Goal: Check status: Check status

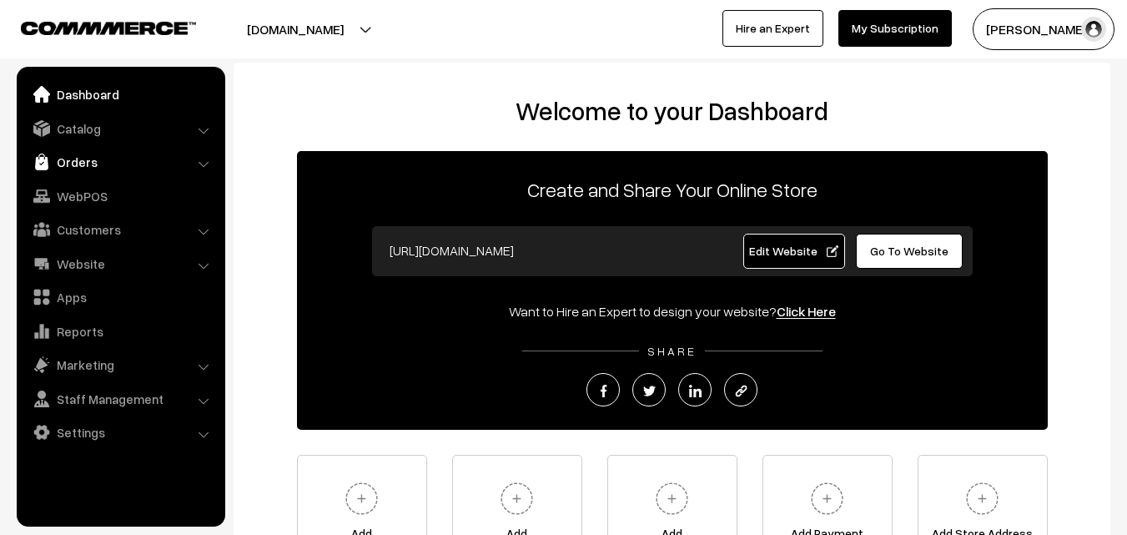
click at [57, 157] on link "Orders" at bounding box center [120, 162] width 198 height 30
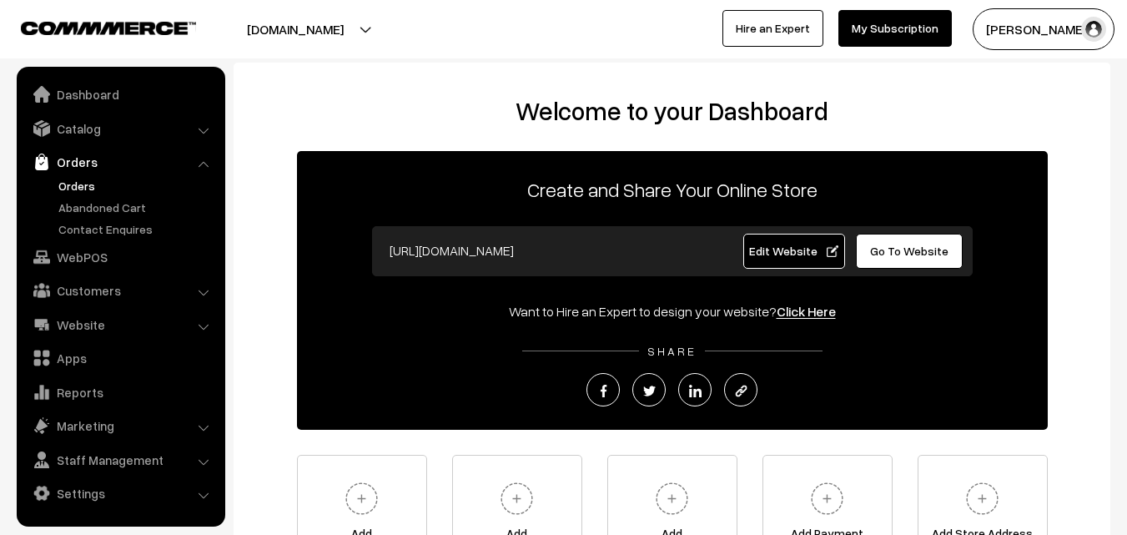
click at [62, 183] on link "Orders" at bounding box center [136, 186] width 165 height 18
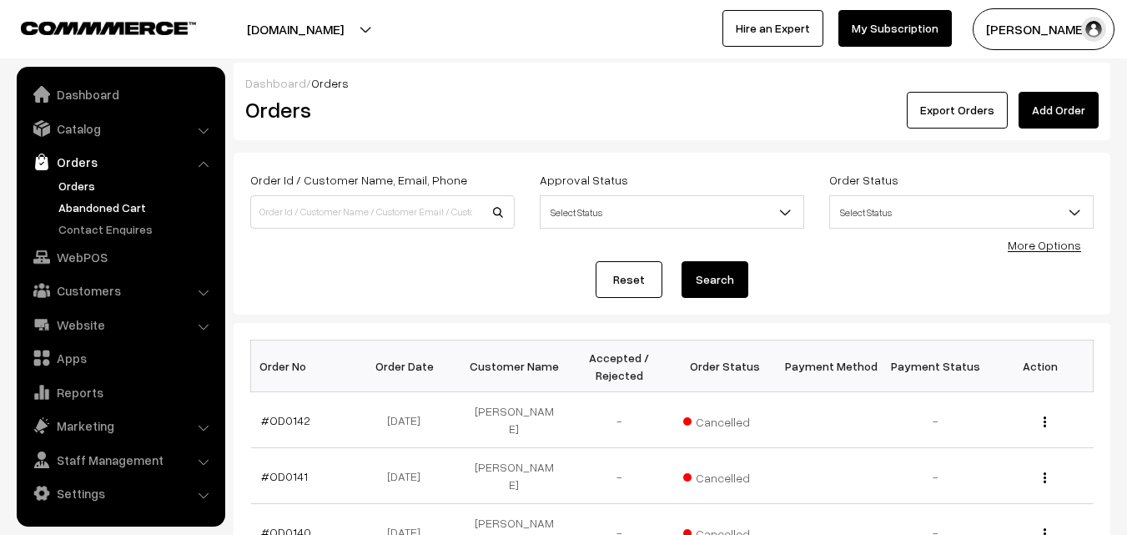
click at [93, 208] on link "Abandoned Cart" at bounding box center [136, 207] width 165 height 18
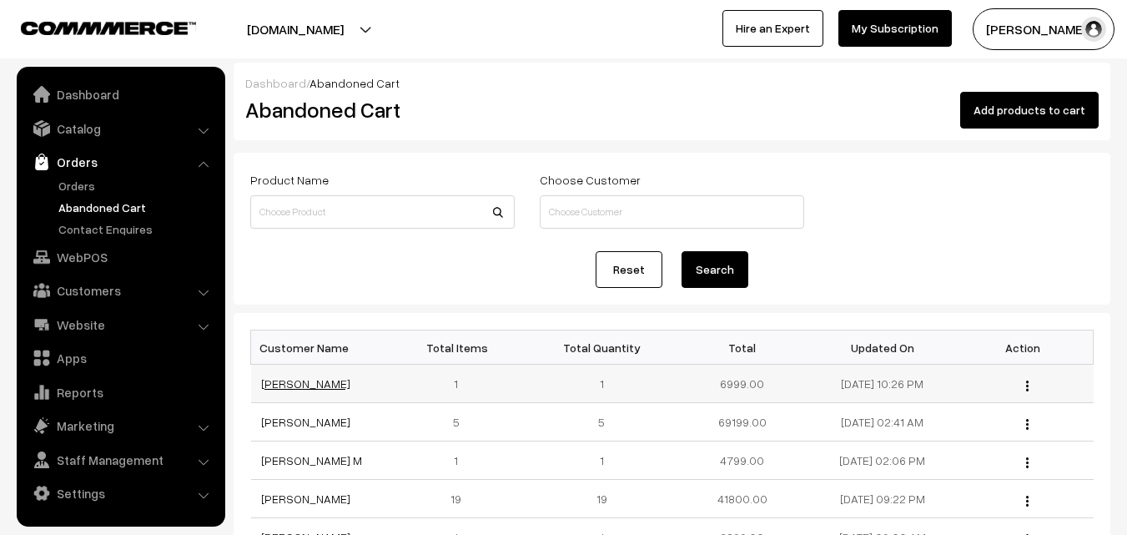
click at [320, 394] on td "[PERSON_NAME]" at bounding box center [321, 383] width 140 height 38
click at [318, 384] on link "Naveen Srikakolapu" at bounding box center [305, 383] width 89 height 14
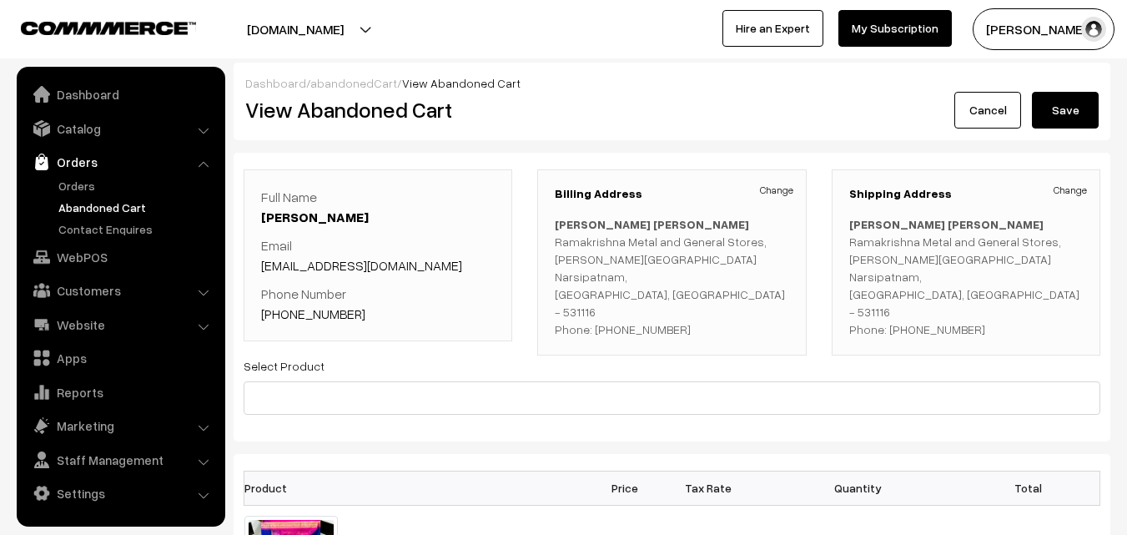
scroll to position [167, 0]
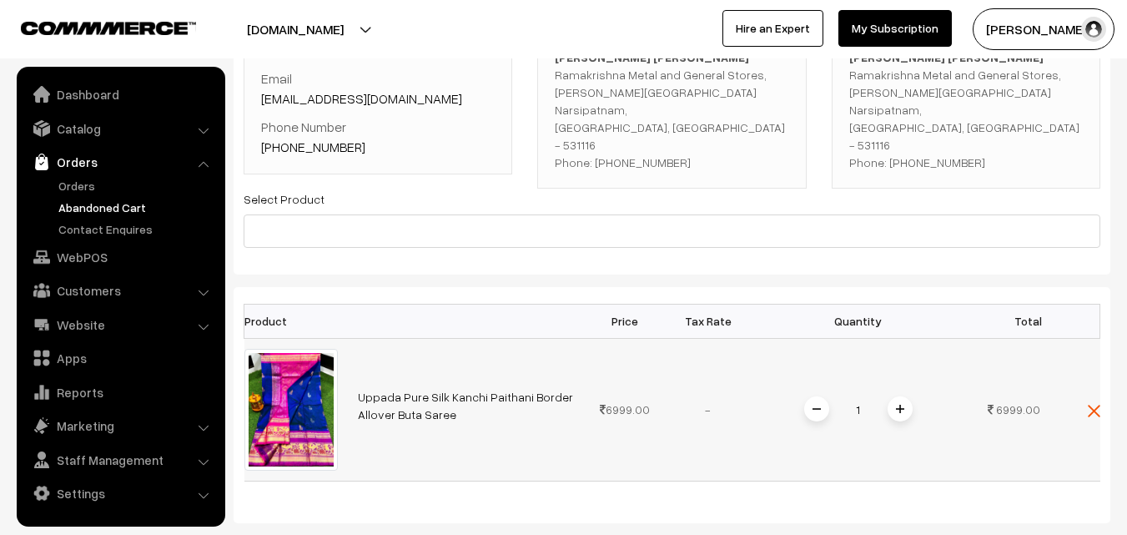
click at [425, 398] on link "Uppada Pure Silk Kanchi Paithani Border Allover Buta Saree" at bounding box center [465, 405] width 215 height 32
click at [105, 133] on link "Catalog" at bounding box center [120, 128] width 198 height 30
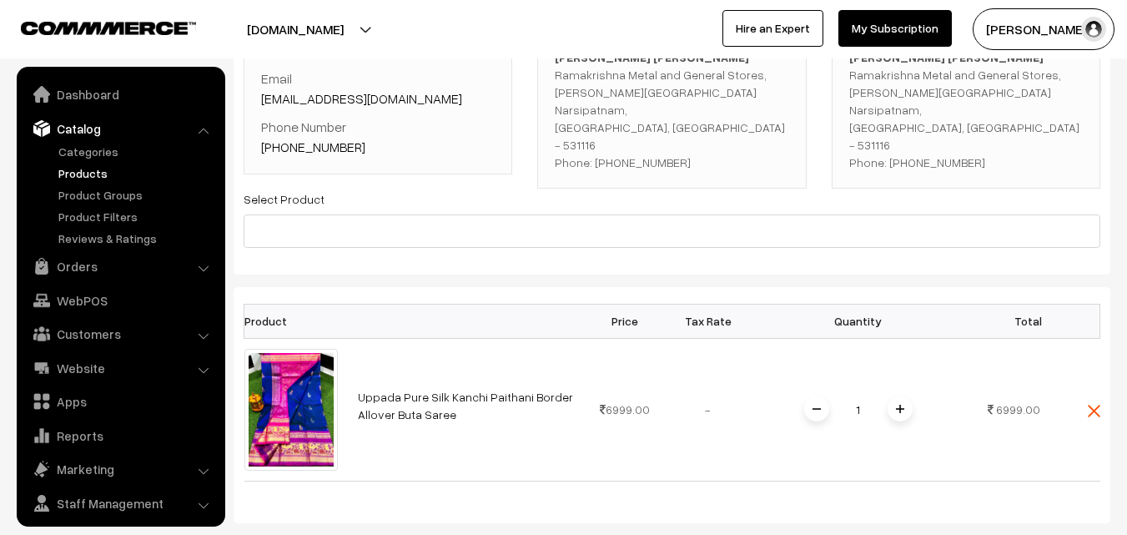
click at [99, 167] on link "Products" at bounding box center [136, 173] width 165 height 18
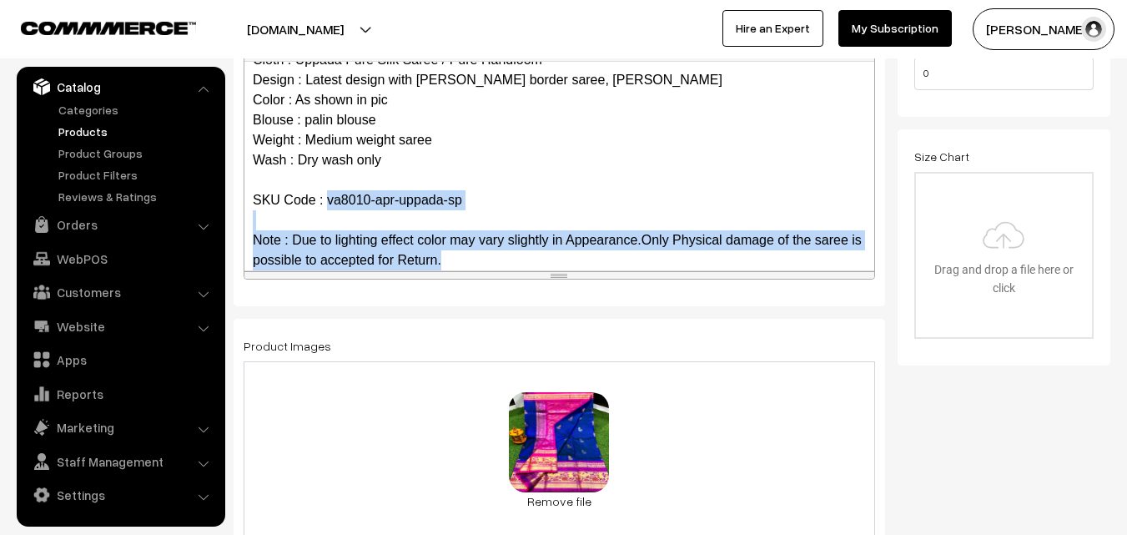
scroll to position [69, 0]
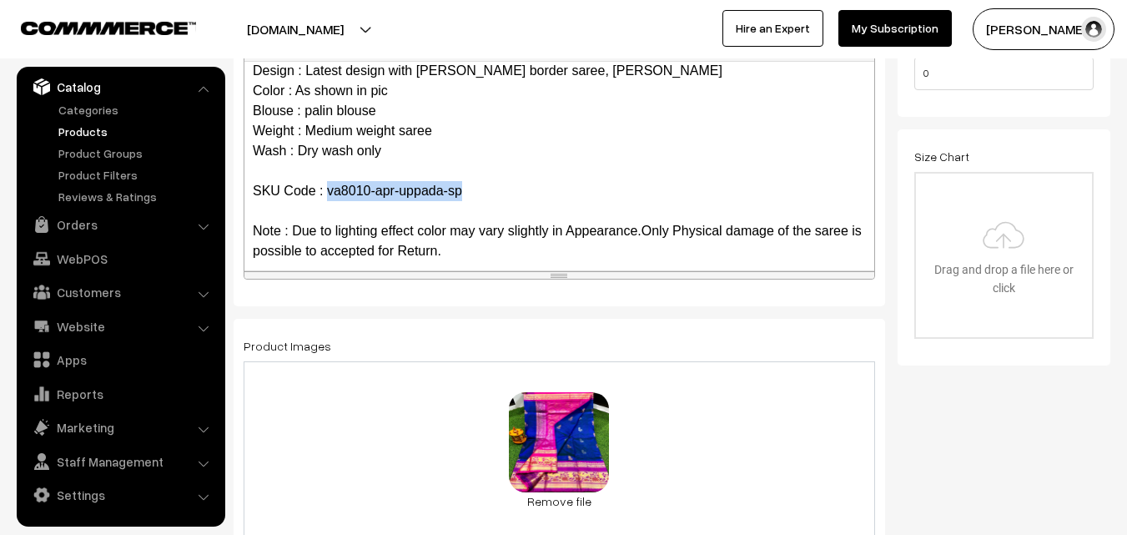
drag, startPoint x: 328, startPoint y: 258, endPoint x: 481, endPoint y: 182, distance: 171.2
click at [481, 182] on p "Uppada Pure Silk Kanchi Paithani Border Allover Buta Saree Cloth : Uppada Pure …" at bounding box center [559, 131] width 613 height 260
copy p "va8010-apr-uppada-sp"
click at [73, 124] on link "Products" at bounding box center [136, 132] width 165 height 18
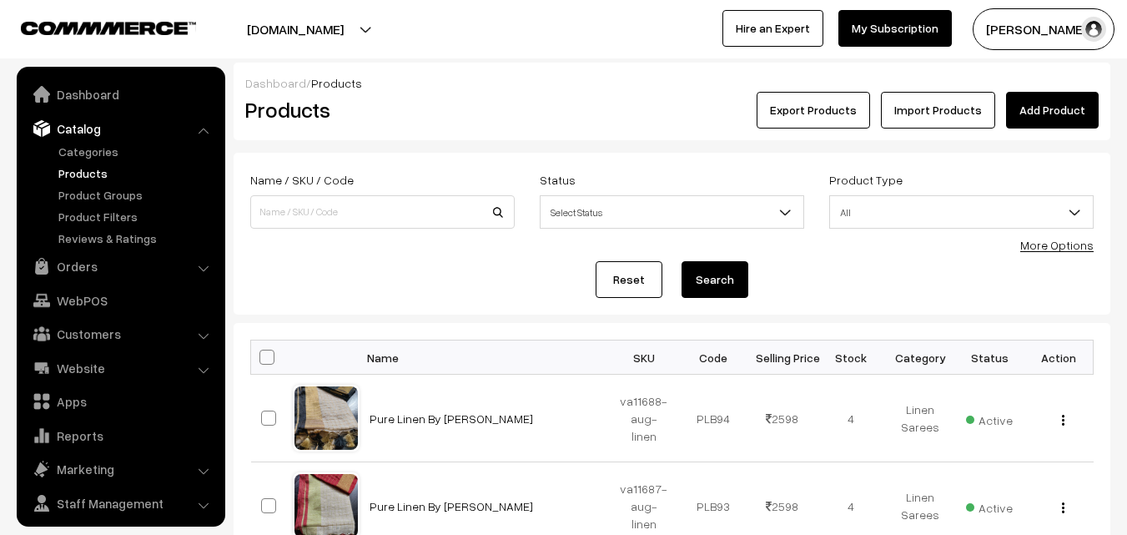
scroll to position [42, 0]
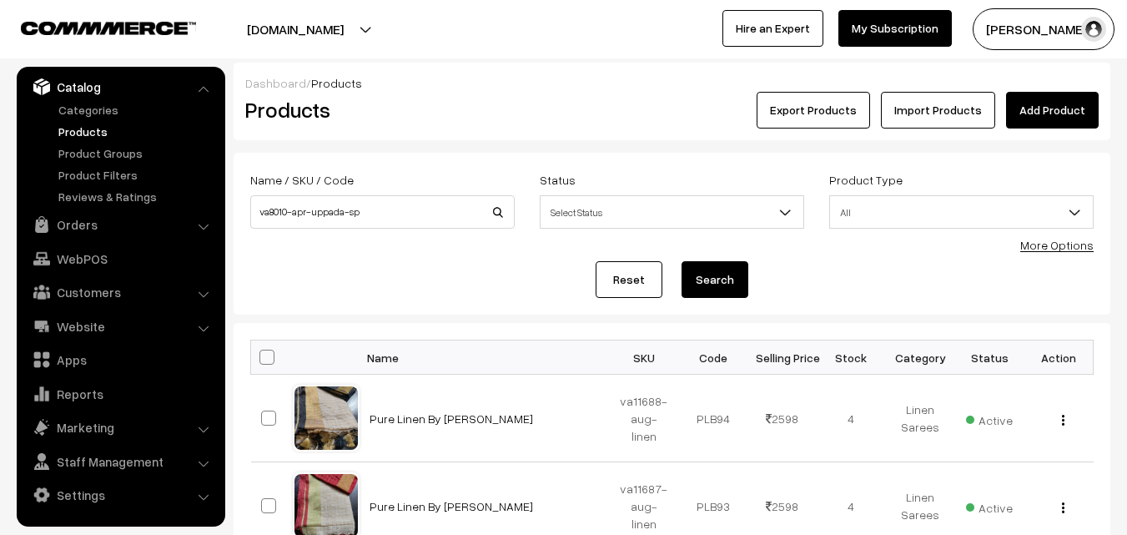
type input "va8010-apr-uppada-sp"
click at [698, 278] on button "Search" at bounding box center [714, 279] width 67 height 37
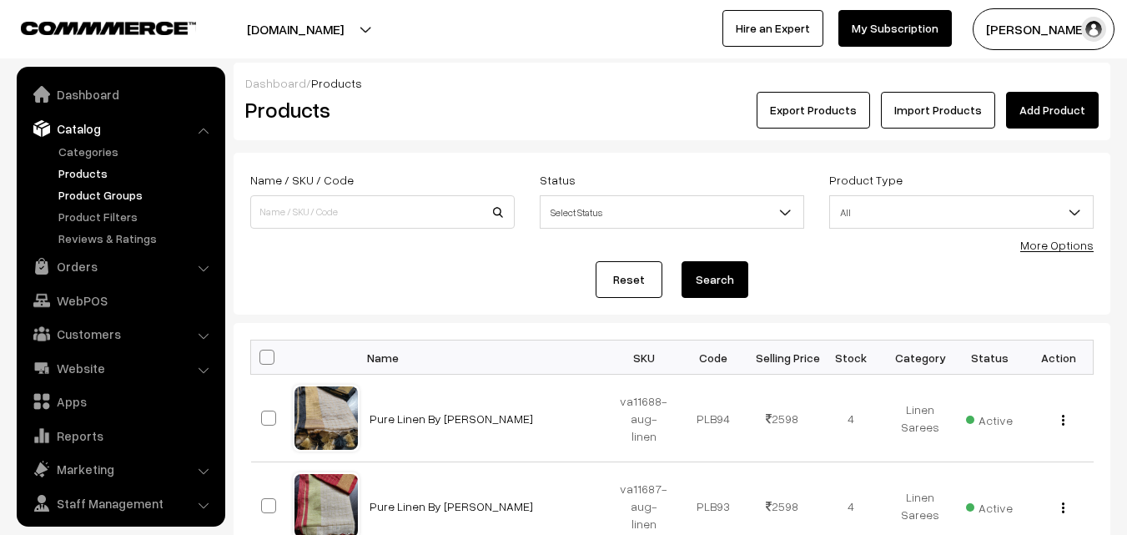
scroll to position [42, 0]
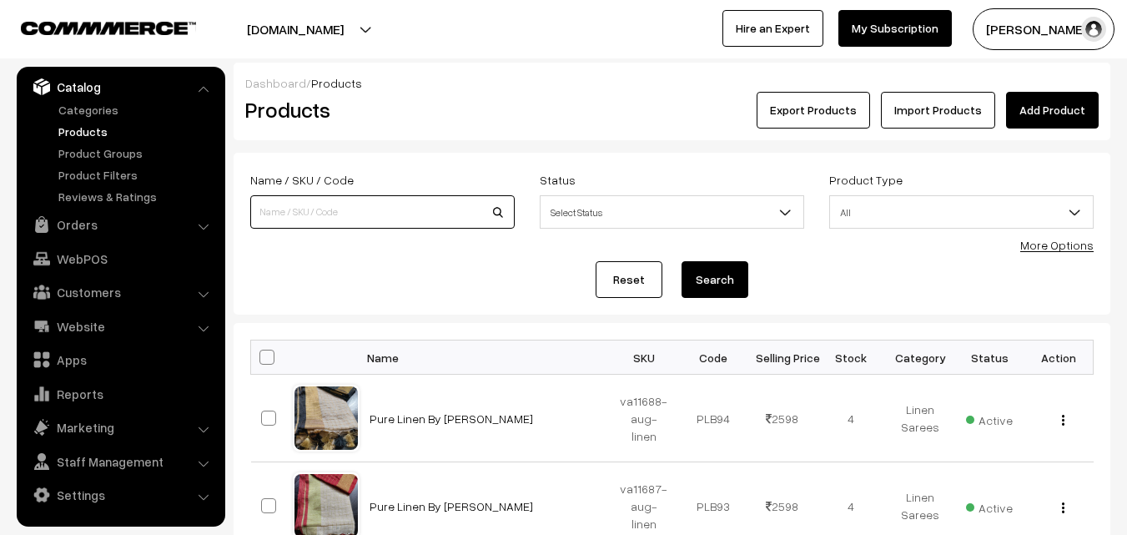
paste input "va8010-apr-uppada-sp"
type input "va8010-apr-uppada-sp"
click at [713, 284] on button "Search" at bounding box center [714, 279] width 67 height 37
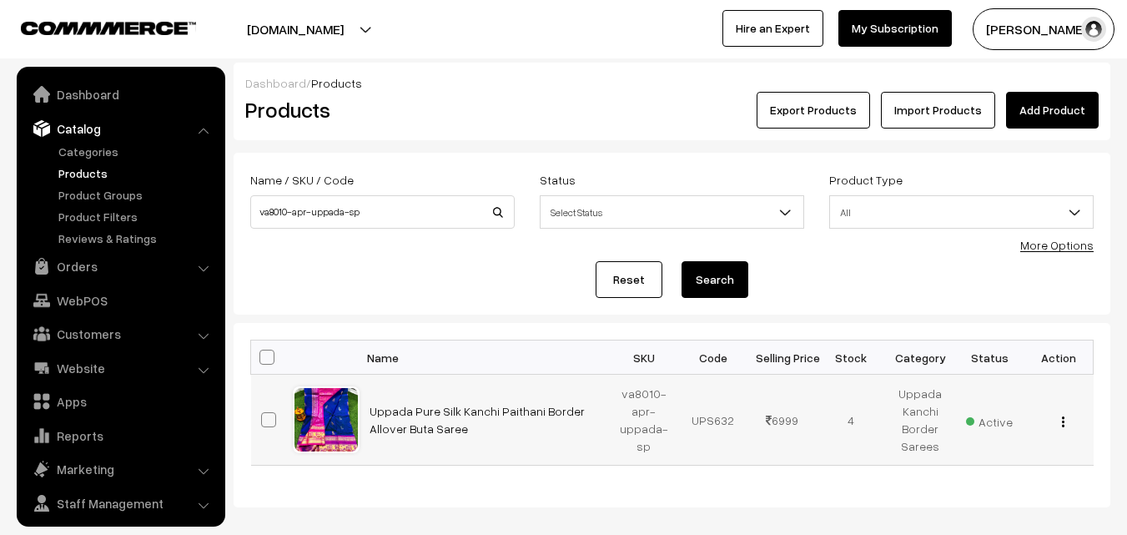
scroll to position [42, 0]
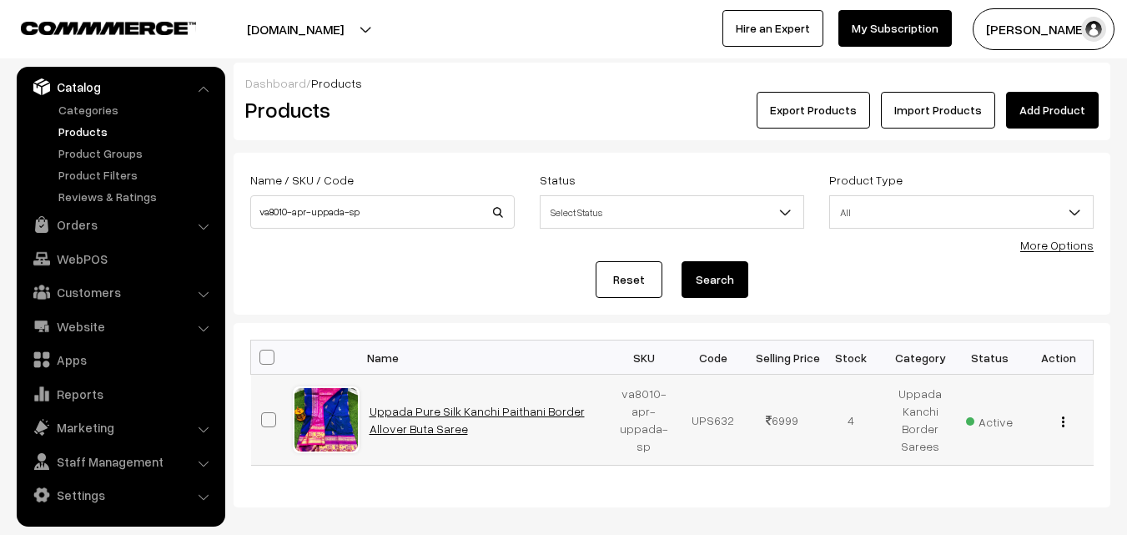
click at [486, 407] on link "Uppada Pure Silk Kanchi Paithani Border Allover Buta Saree" at bounding box center [476, 420] width 215 height 32
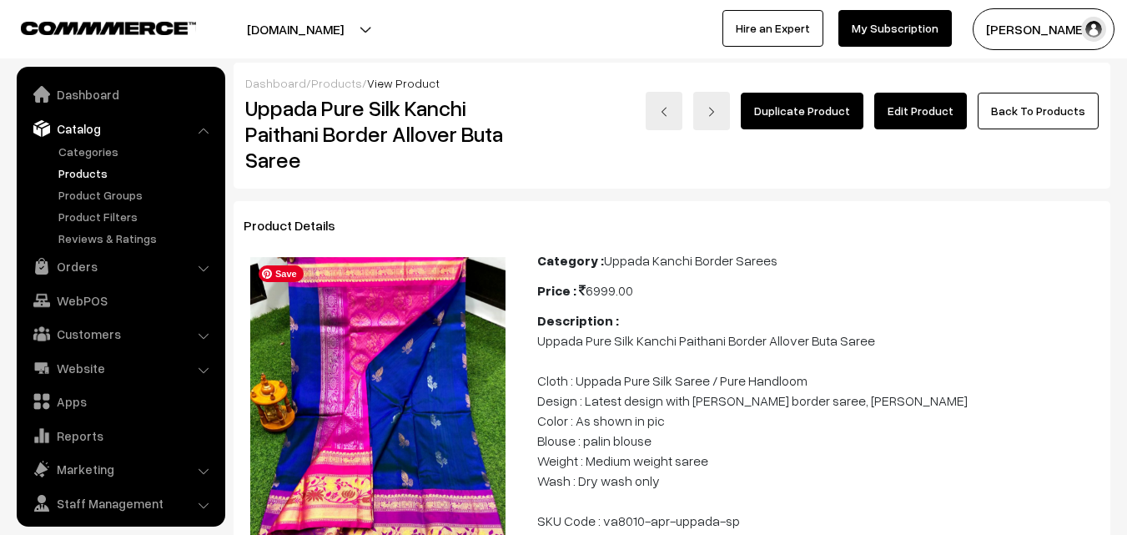
scroll to position [42, 0]
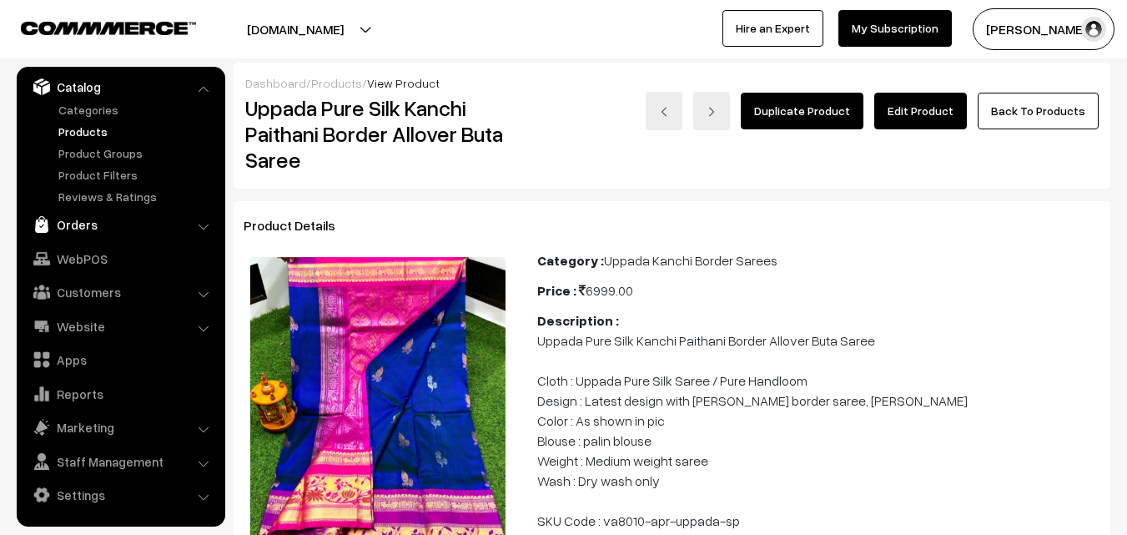
click at [69, 220] on link "Orders" at bounding box center [120, 224] width 198 height 30
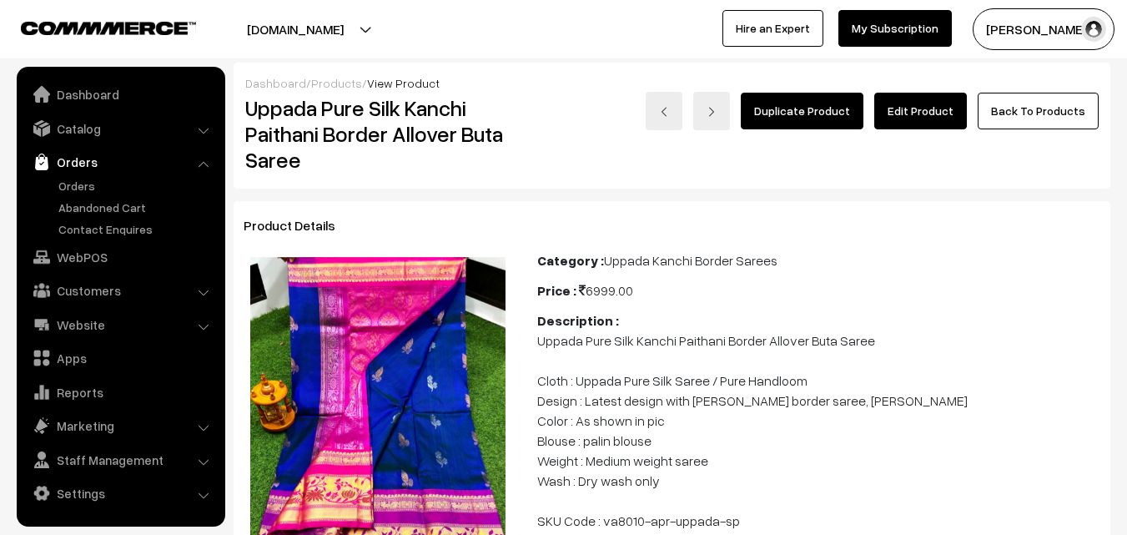
scroll to position [0, 0]
click at [63, 186] on link "Orders" at bounding box center [136, 186] width 165 height 18
